Goal: Book appointment/travel/reservation

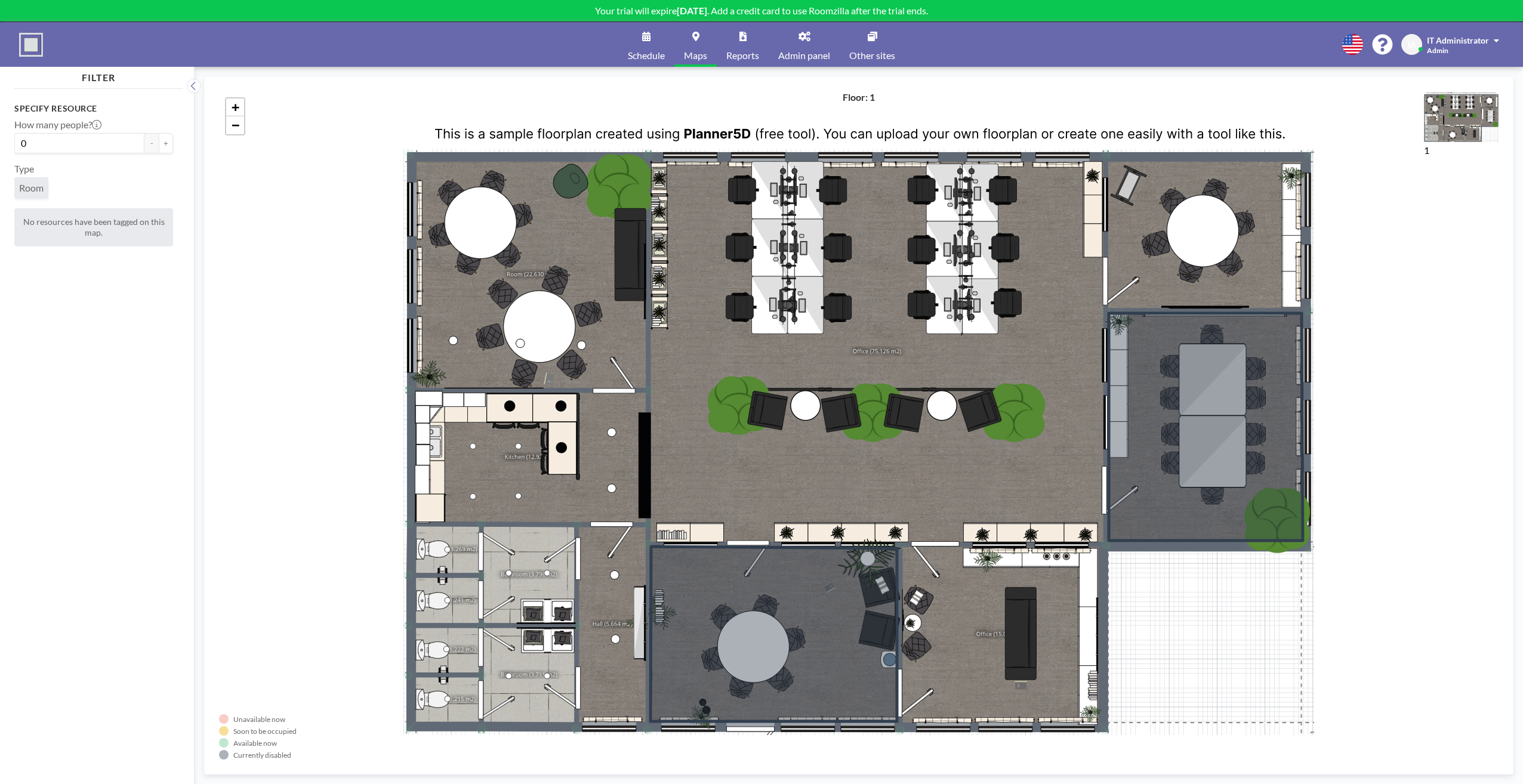
click at [133, 332] on div "Specify resource How many people? 0 - + Type Room No resources have been tagged…" at bounding box center [99, 427] width 168 height 667
click at [657, 47] on link "Schedule" at bounding box center [645, 45] width 56 height 45
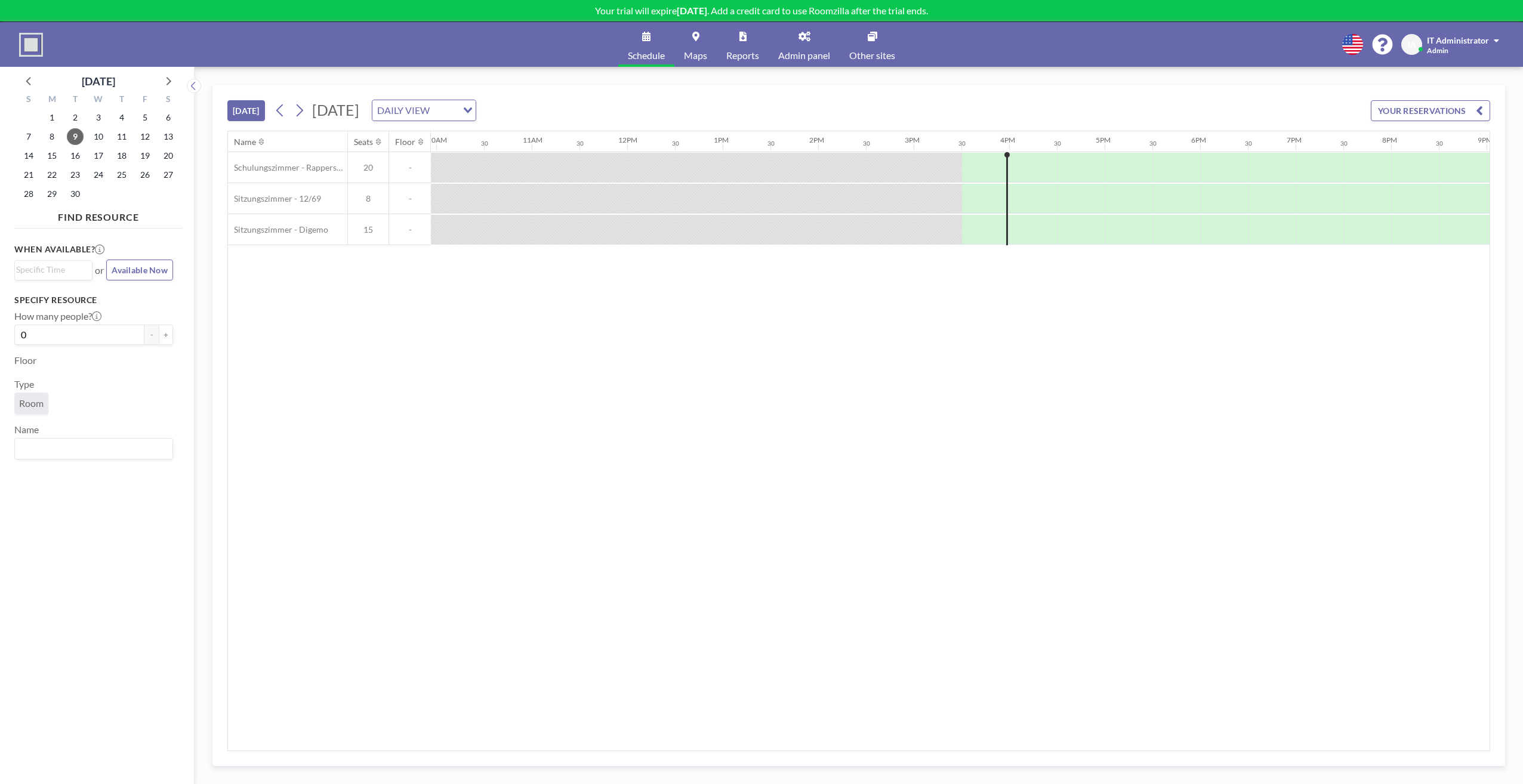
scroll to position [0, 1234]
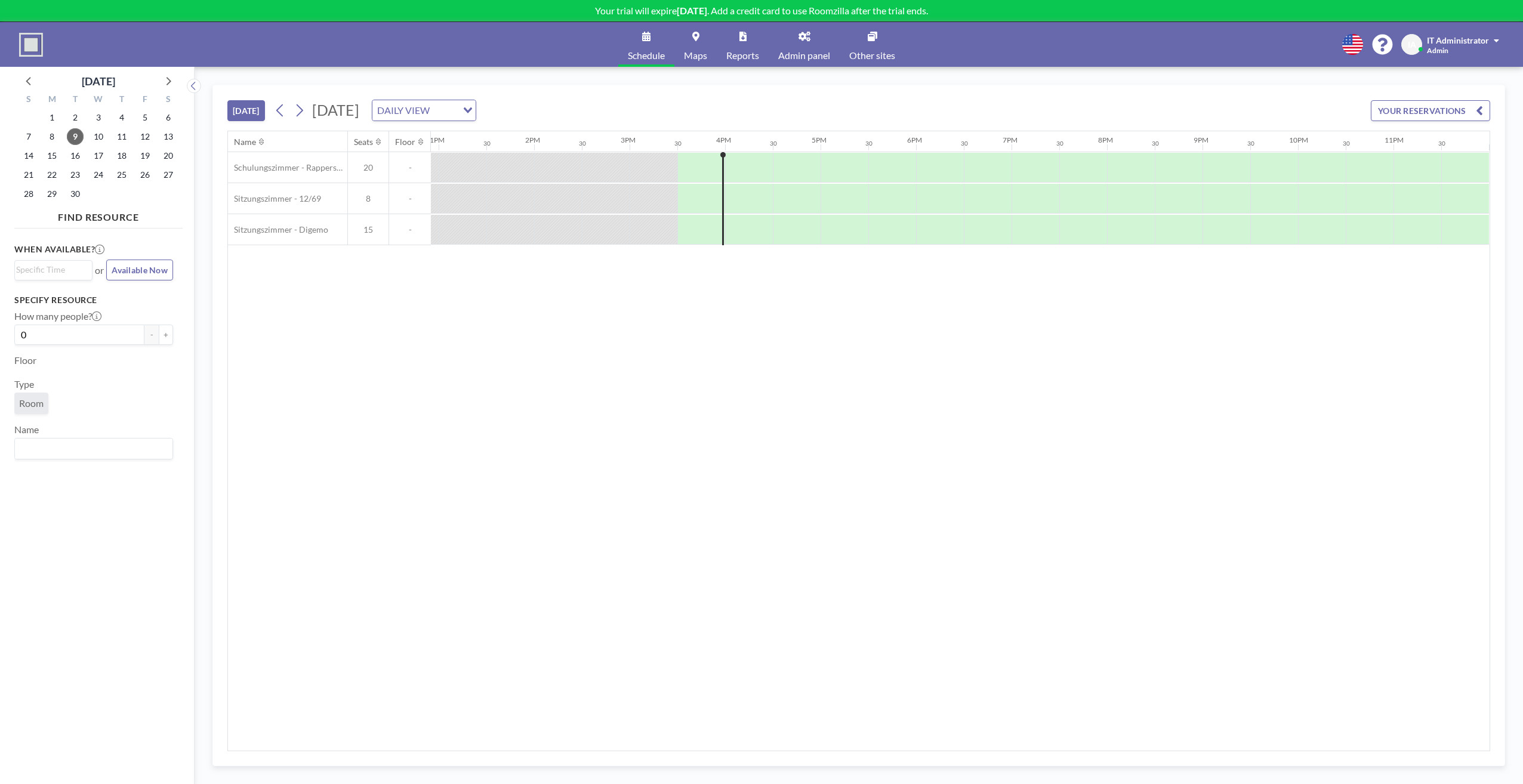
click at [519, 355] on div "Name Seats Floor 12AM 30 1AM 30 2AM 30 3AM 30 4AM 30 5AM 30 6AM 30 7AM 30 8AM 3…" at bounding box center [859, 440] width 1262 height 619
click at [530, 169] on div at bounding box center [510, 167] width 48 height 29
click at [541, 192] on div at bounding box center [558, 198] width 48 height 29
click at [551, 230] on div at bounding box center [558, 230] width 48 height 29
click at [462, 112] on div "DAILY VIEW" at bounding box center [417, 109] width 89 height 18
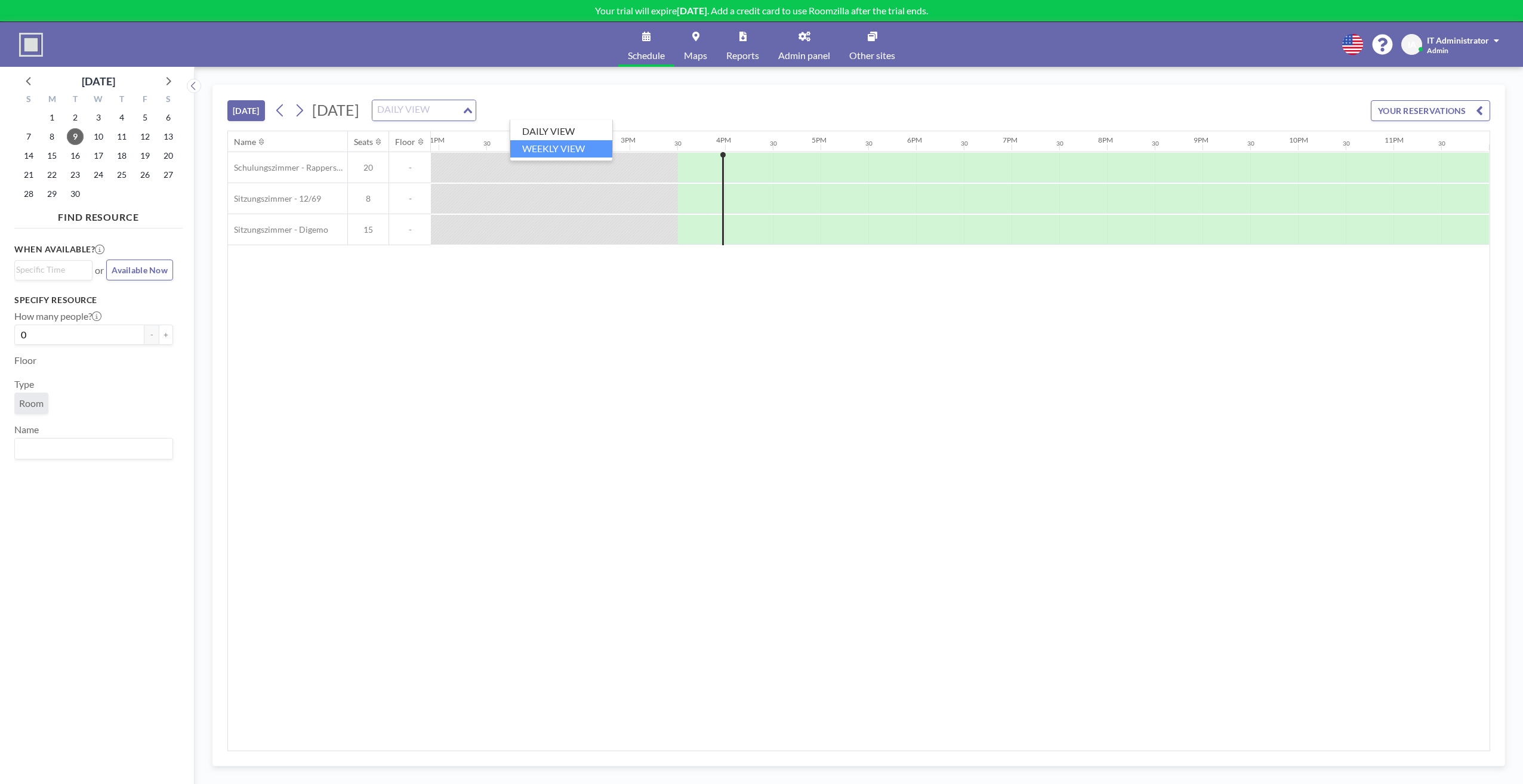
click at [551, 149] on li "WEEKLY VIEW" at bounding box center [561, 149] width 102 height 17
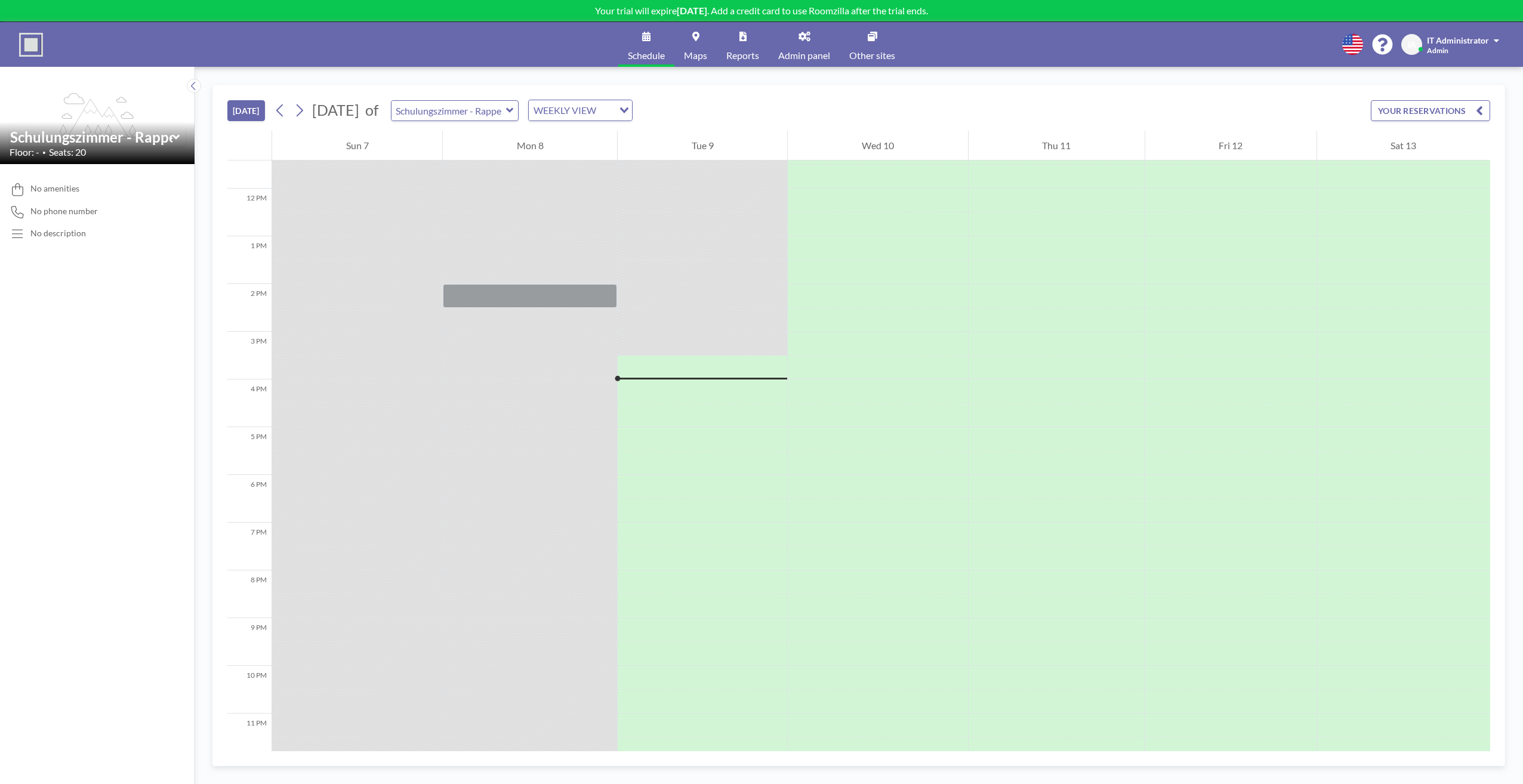
scroll to position [560, 0]
click at [614, 117] on div "WEEKLY VIEW" at bounding box center [571, 109] width 85 height 18
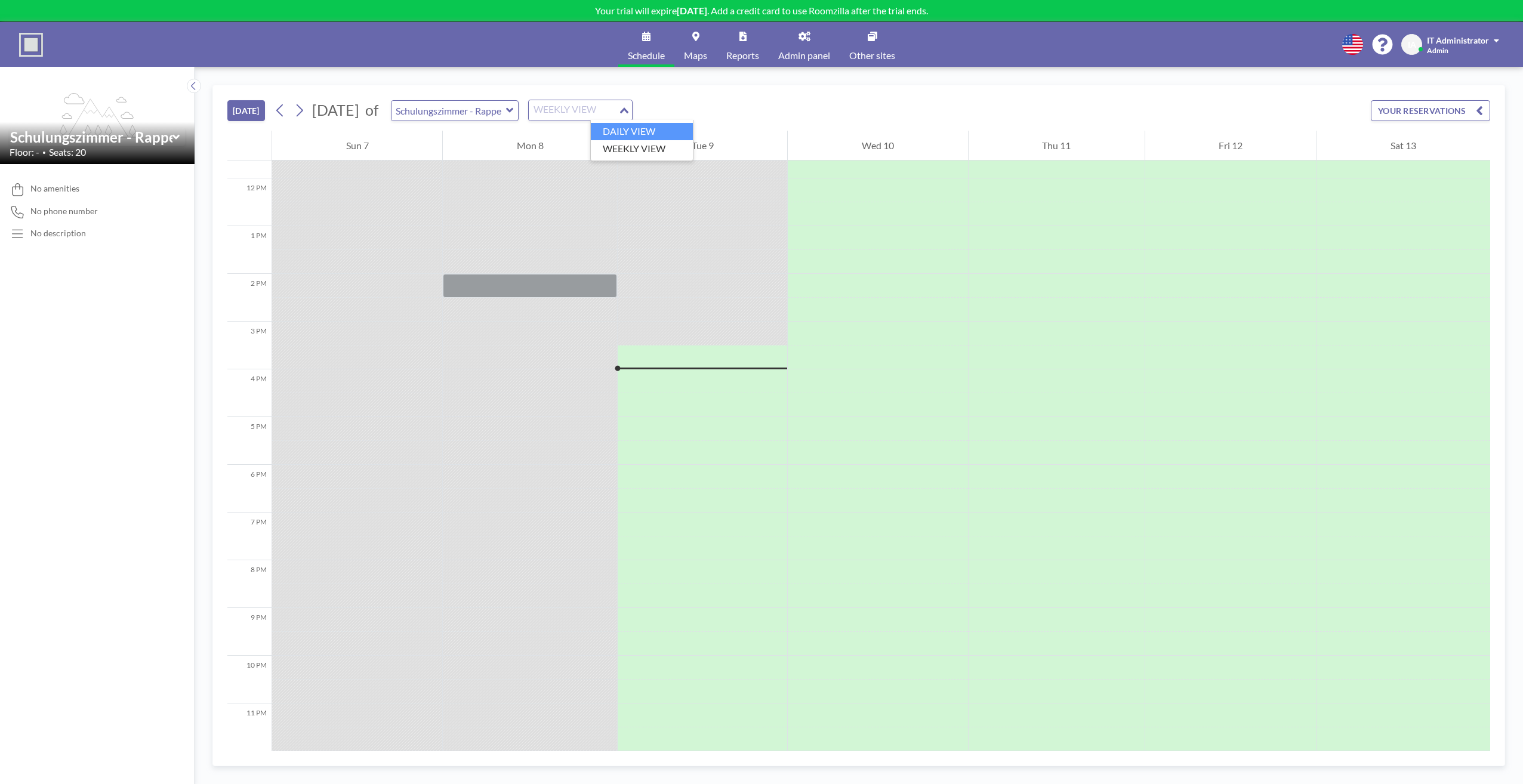
click at [618, 127] on li "DAILY VIEW" at bounding box center [641, 131] width 102 height 17
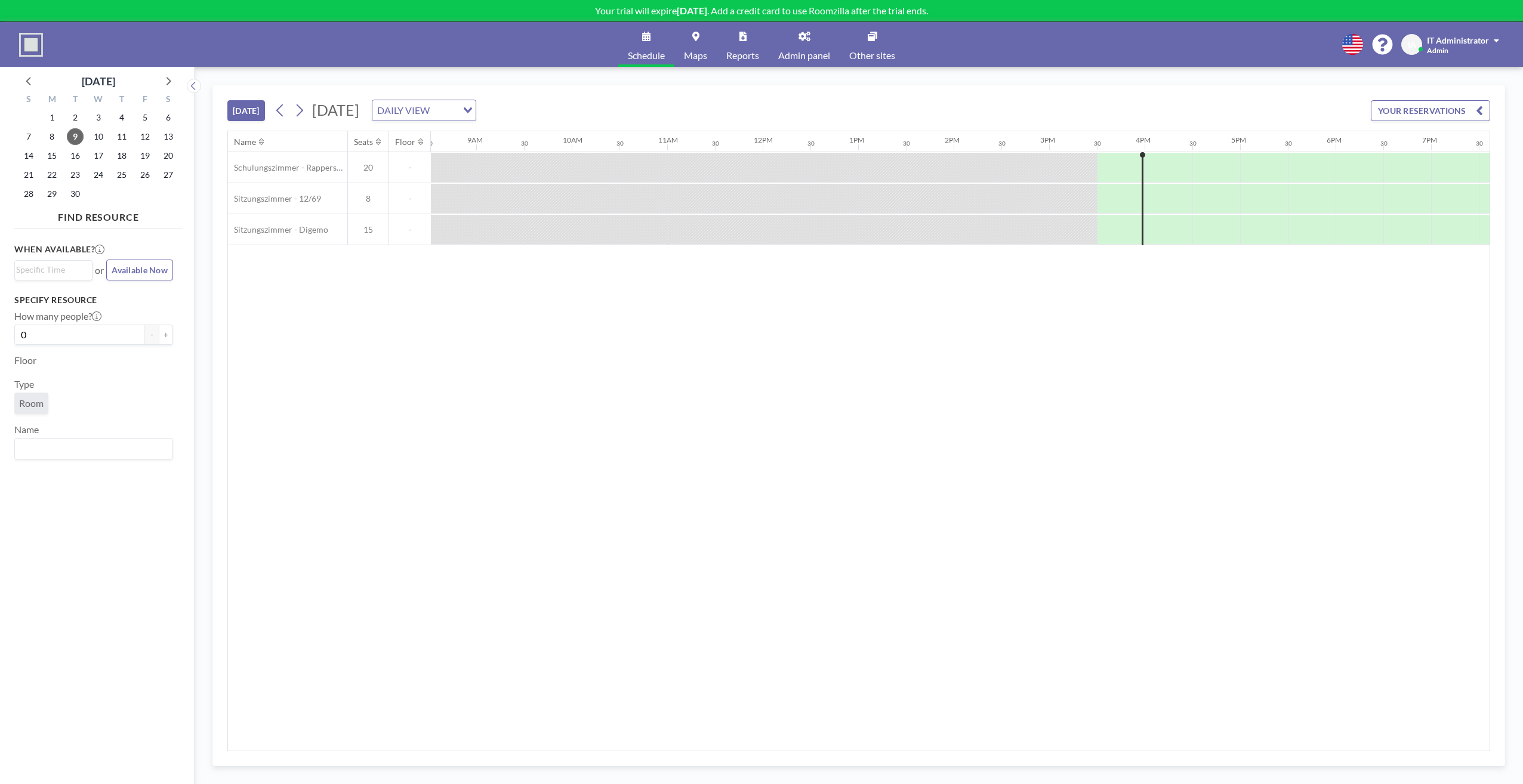
click at [393, 375] on div "Name Seats Floor 12AM 30 1AM 30 2AM 30 3AM 30 4AM 30 5AM 30 6AM 30 7AM 30 8AM 3…" at bounding box center [859, 440] width 1262 height 619
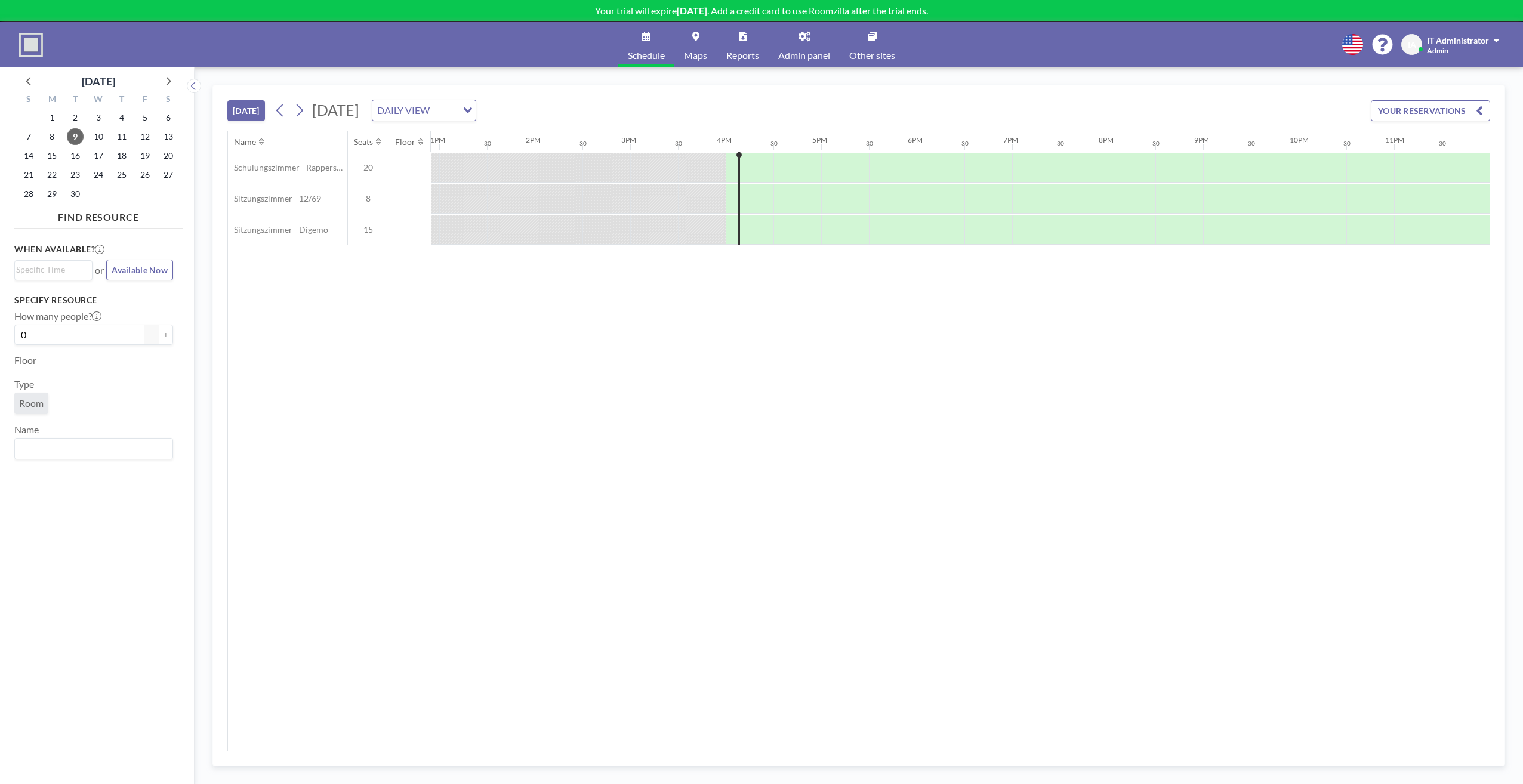
scroll to position [0, 1234]
click at [587, 439] on div "Name Seats Floor 12AM 30 1AM 30 2AM 30 3AM 30 4AM 30 5AM 30 6AM 30 7AM 30 8AM 3…" at bounding box center [859, 440] width 1262 height 619
drag, startPoint x: 782, startPoint y: 458, endPoint x: 662, endPoint y: 464, distance: 120.1
click at [782, 458] on div "Name Seats Floor 12AM 30 1AM 30 2AM 30 3AM 30 4AM 30 5AM 30 6AM 30 7AM 30 8AM 3…" at bounding box center [859, 440] width 1262 height 619
